Goal: Transaction & Acquisition: Purchase product/service

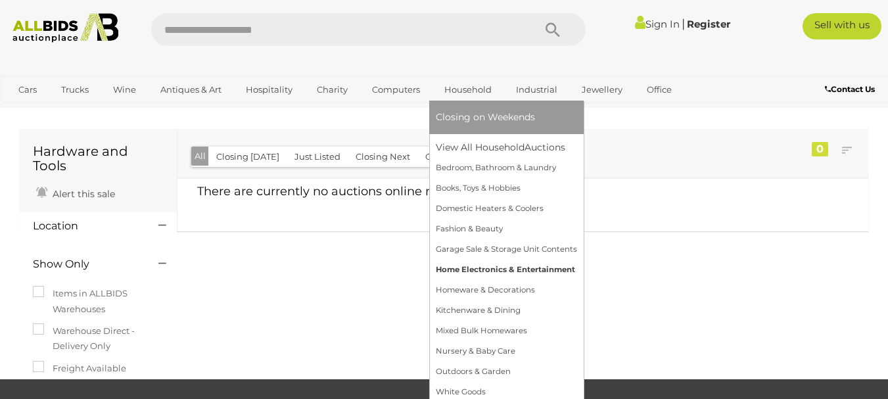
click at [503, 269] on link "Home Electronics & Entertainment" at bounding box center [506, 270] width 141 height 20
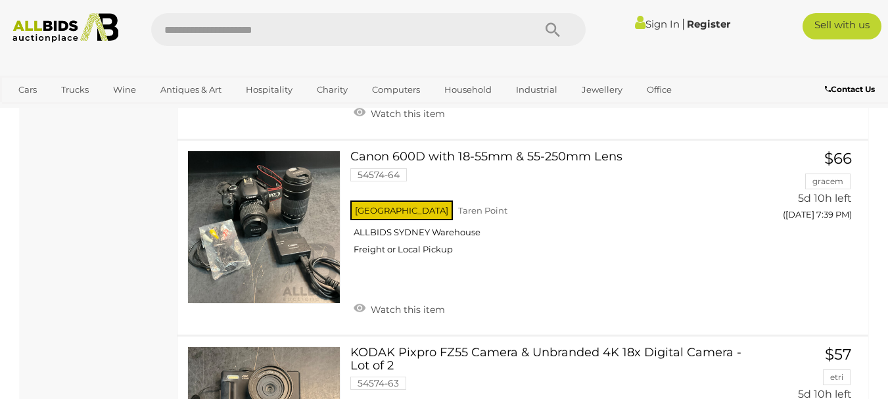
scroll to position [4927, 0]
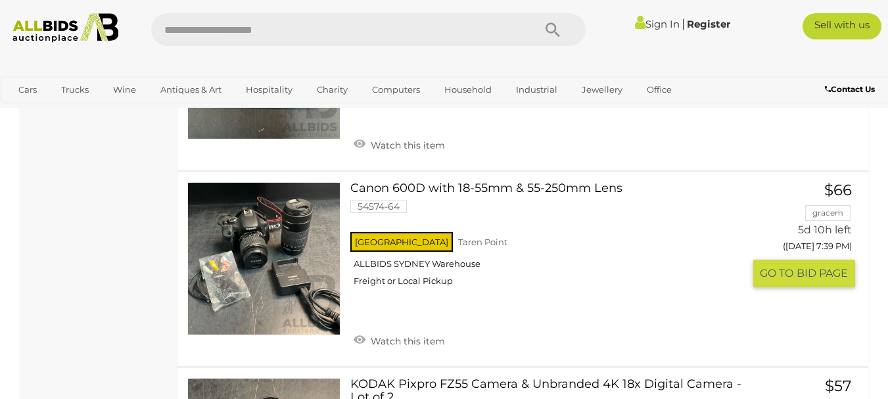
click at [295, 238] on link at bounding box center [263, 258] width 153 height 153
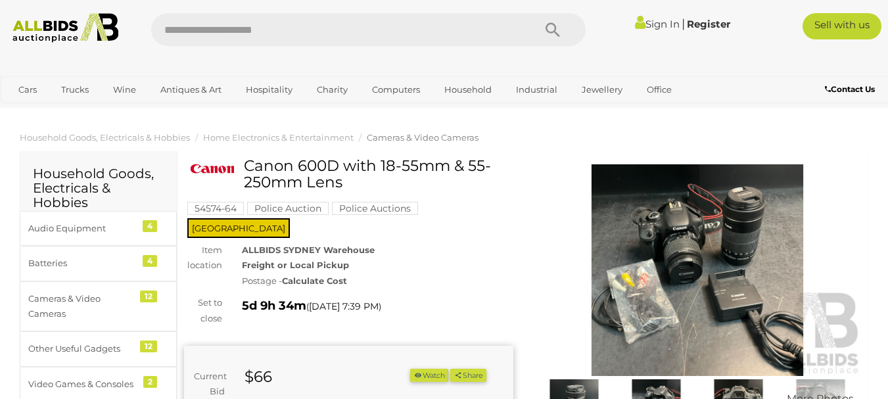
click at [638, 263] on img at bounding box center [697, 270] width 329 height 212
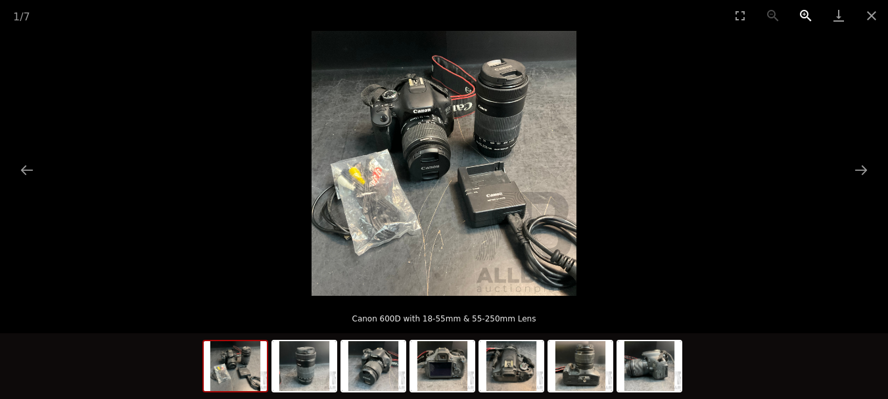
click at [805, 12] on button "Zoom in" at bounding box center [805, 15] width 33 height 31
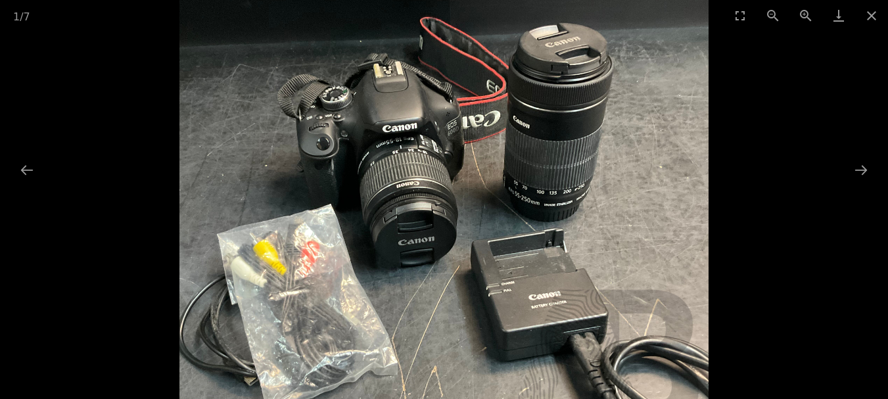
drag, startPoint x: 689, startPoint y: 147, endPoint x: 687, endPoint y: 181, distance: 33.5
click at [687, 181] on img at bounding box center [444, 233] width 530 height 530
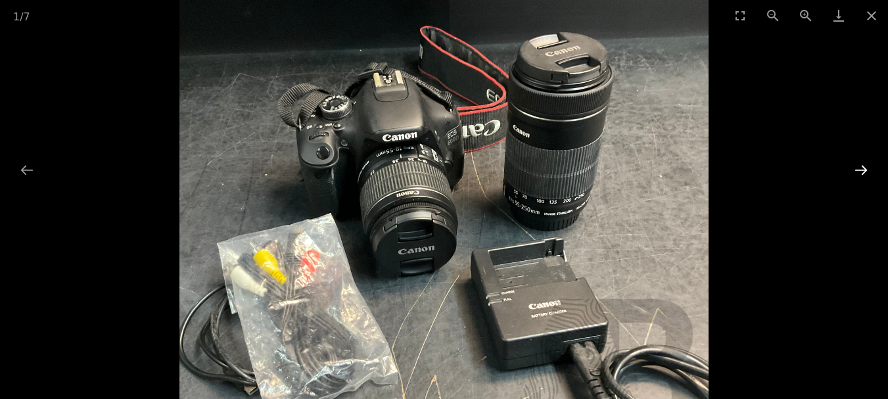
click at [863, 167] on button "Next slide" at bounding box center [861, 170] width 28 height 26
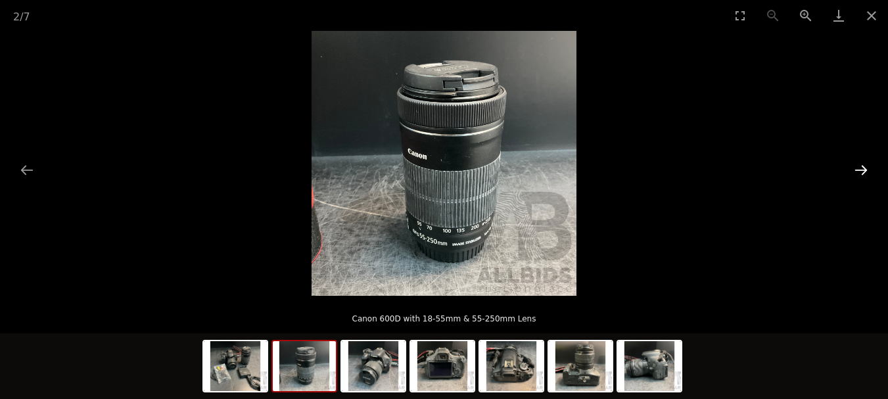
click at [862, 169] on button "Next slide" at bounding box center [861, 170] width 28 height 26
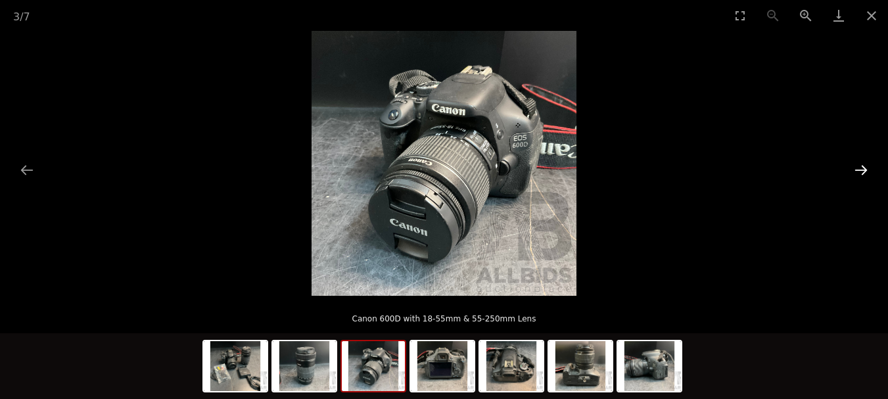
click at [862, 169] on button "Next slide" at bounding box center [861, 170] width 28 height 26
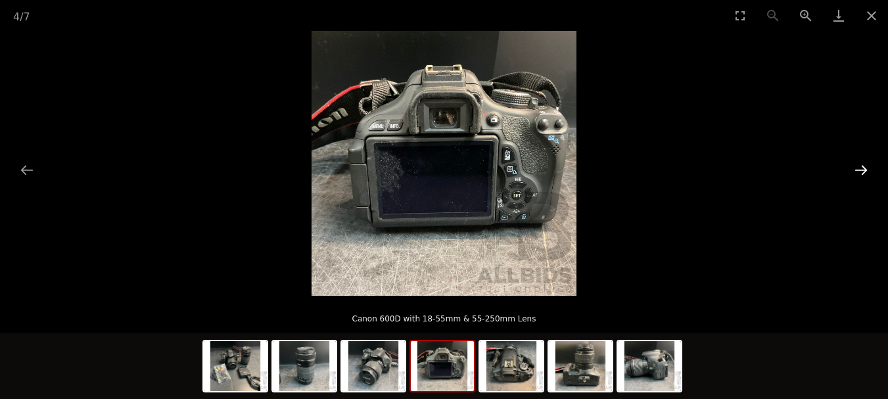
click at [862, 169] on button "Next slide" at bounding box center [861, 170] width 28 height 26
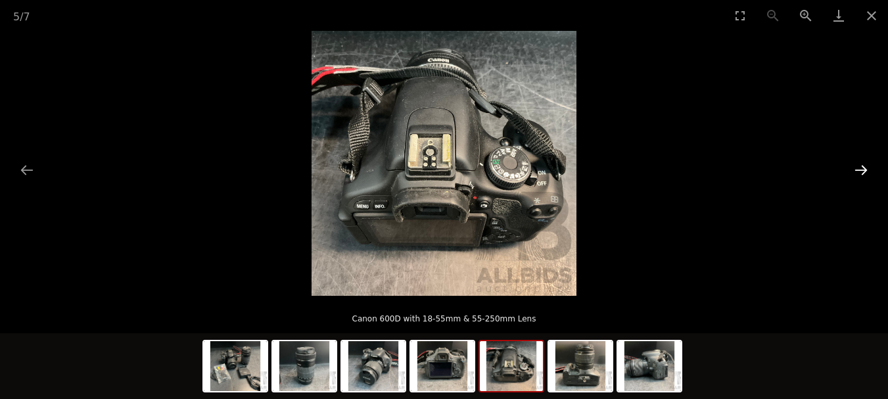
click at [862, 169] on button "Next slide" at bounding box center [861, 170] width 28 height 26
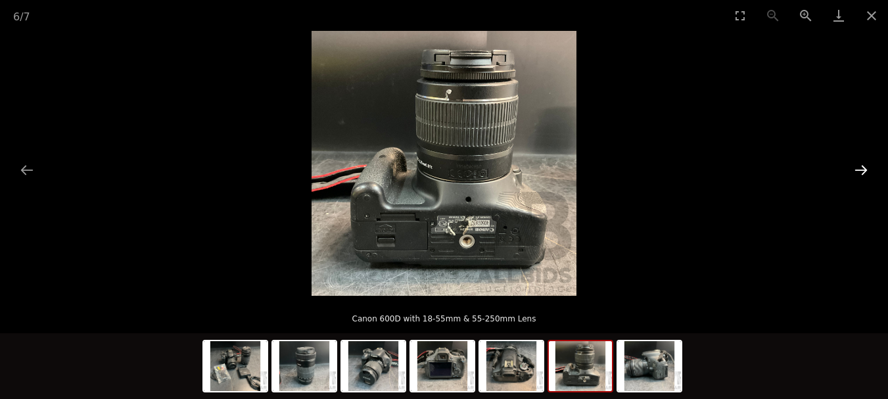
click at [865, 169] on button "Next slide" at bounding box center [861, 170] width 28 height 26
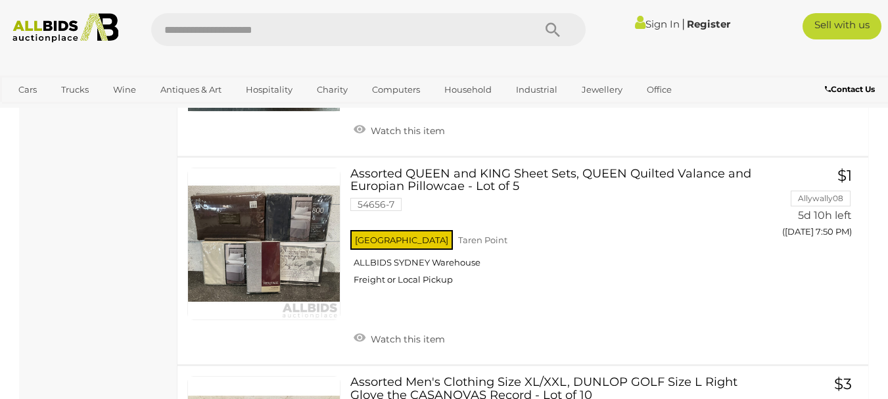
scroll to position [4921, 0]
